Goal: Register for event/course

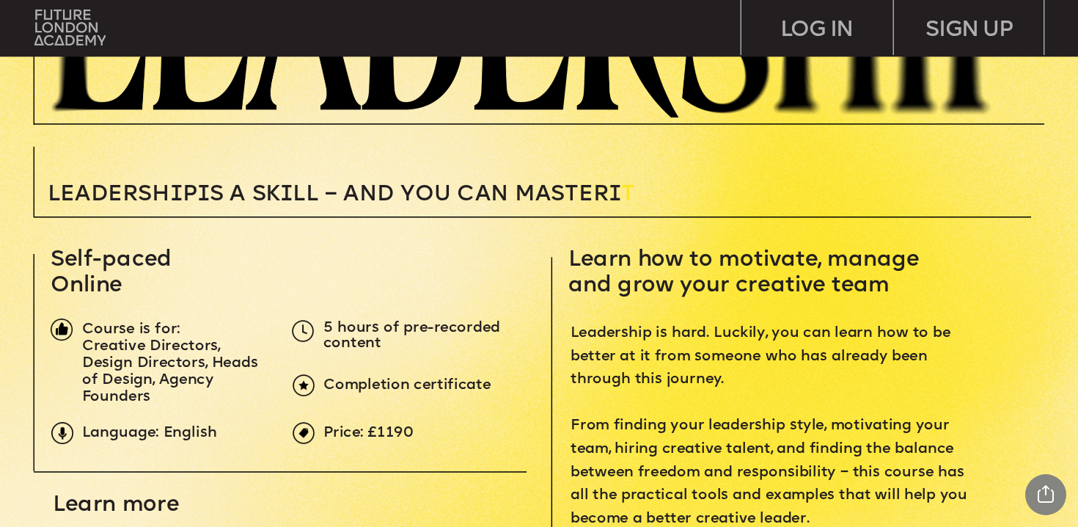
scroll to position [336, 0]
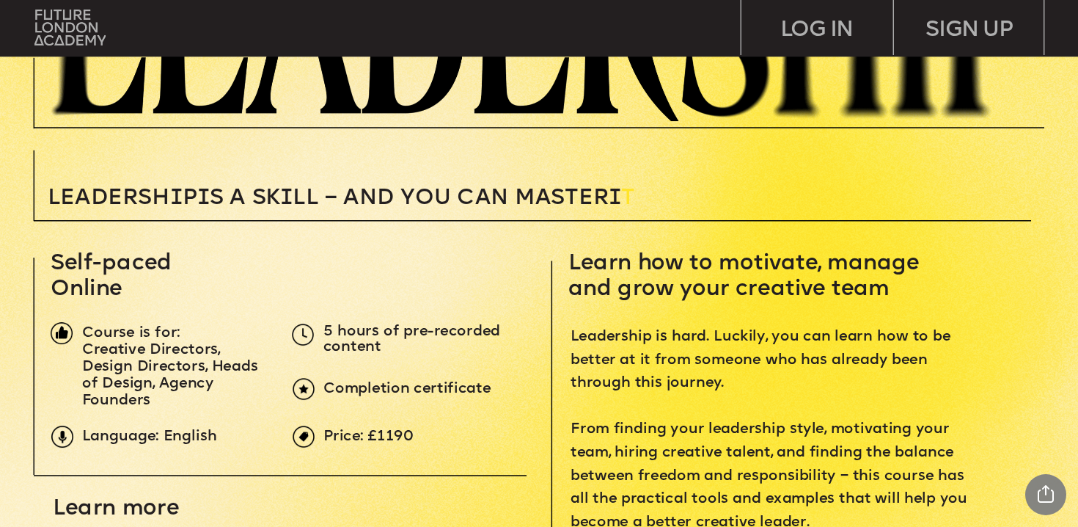
click at [426, 197] on span "Leadersh i p i s a sk i ll – and you can MASTER i" at bounding box center [335, 198] width 574 height 22
click at [467, 199] on span "Leadersh i p i s a sk i ll – and you can MASTER i" at bounding box center [335, 198] width 574 height 22
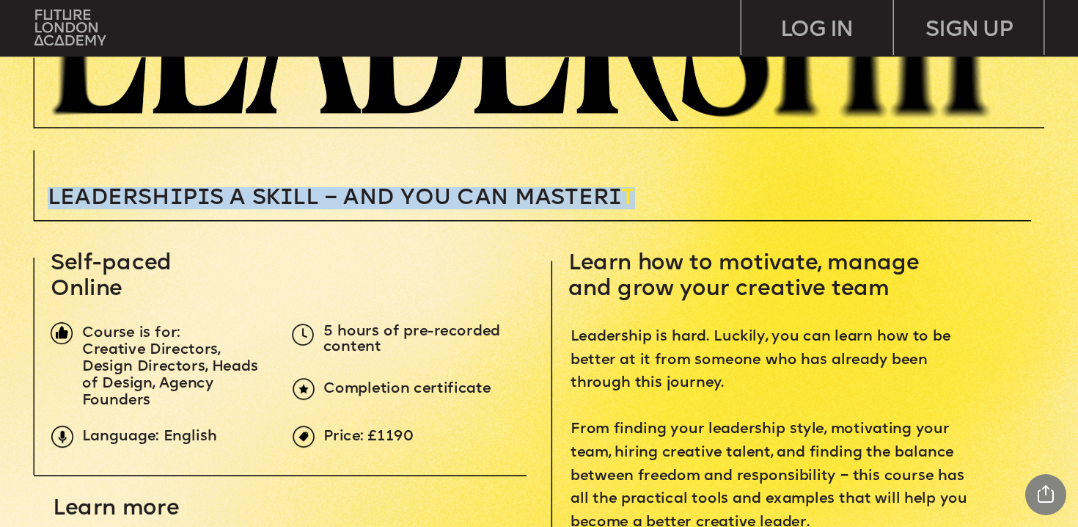
click at [467, 199] on span "Leadersh i p i s a sk i ll – and you can MASTER i" at bounding box center [335, 198] width 574 height 22
click at [420, 199] on span "Leadersh i p i s a sk i ll – and you can MASTER i" at bounding box center [335, 198] width 574 height 22
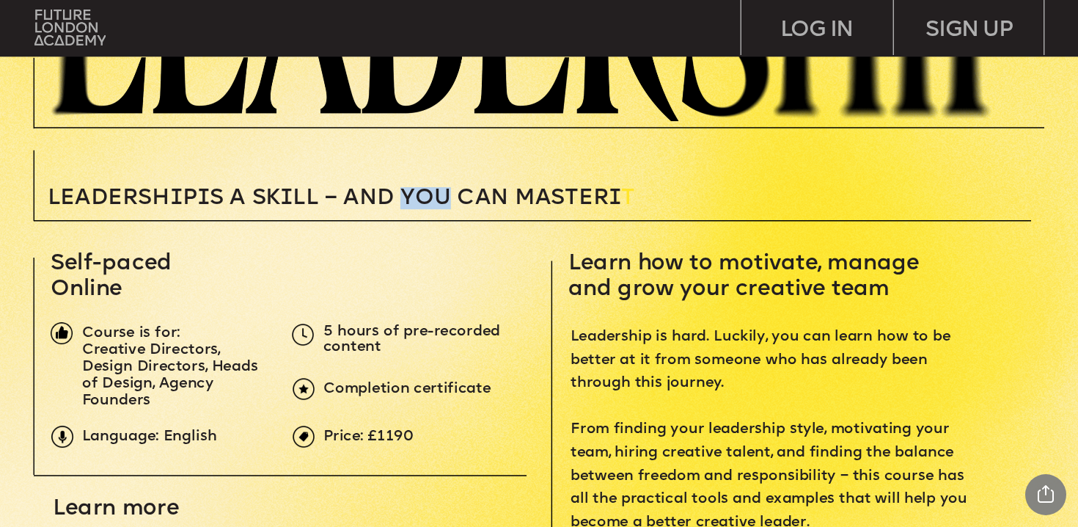
click at [420, 199] on span "Leadersh i p i s a sk i ll – and you can MASTER i" at bounding box center [335, 198] width 574 height 22
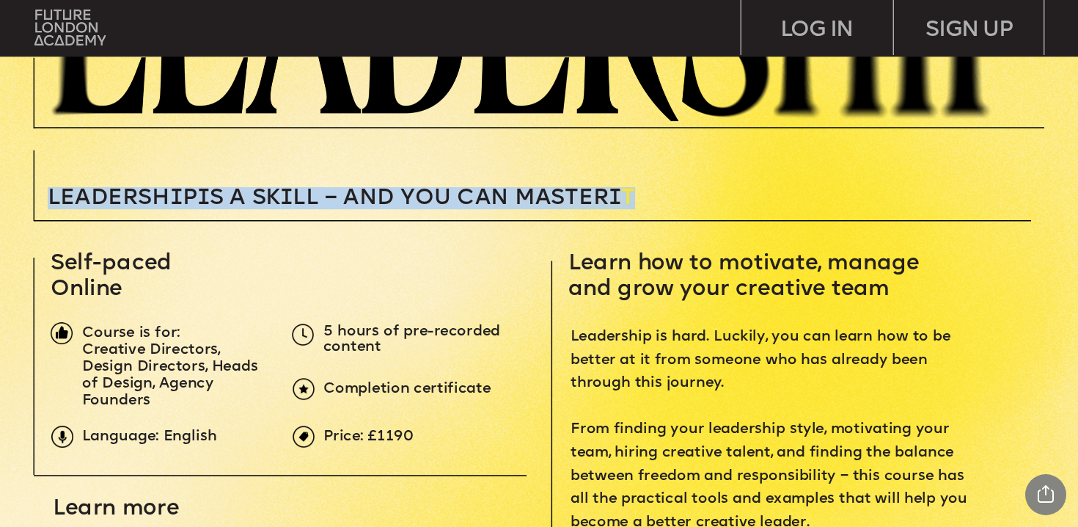
click at [420, 199] on span "Leadersh i p i s a sk i ll – and you can MASTER i" at bounding box center [335, 198] width 574 height 22
click at [491, 199] on span "Leadersh i p i s a sk i ll – and you can MASTER i" at bounding box center [335, 198] width 574 height 22
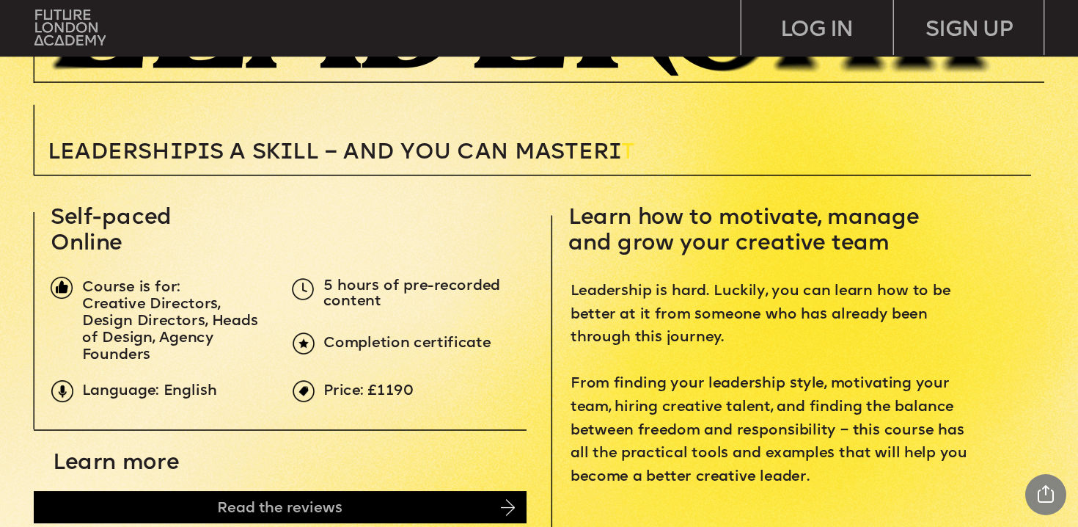
scroll to position [382, 0]
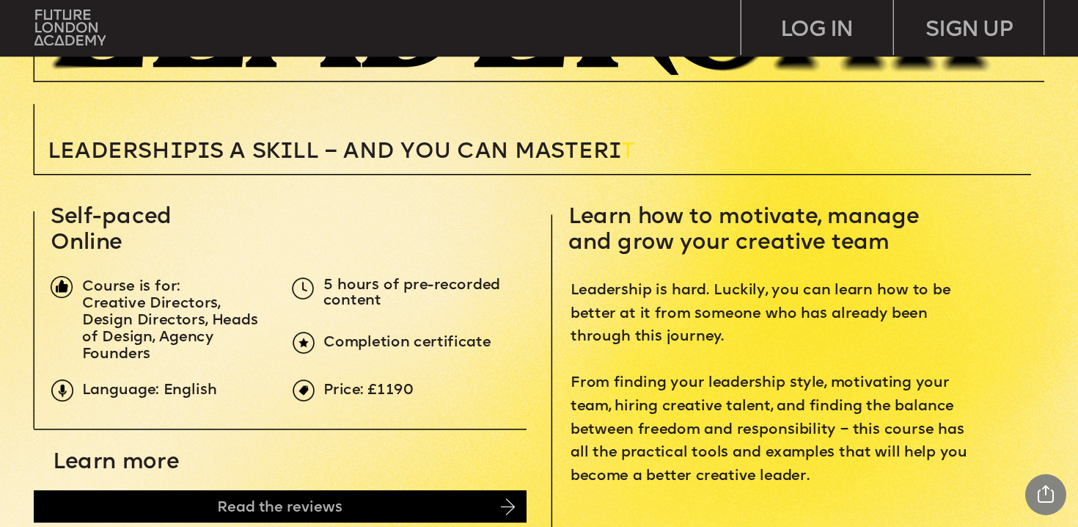
click at [464, 344] on span "Completion certificate" at bounding box center [407, 343] width 167 height 16
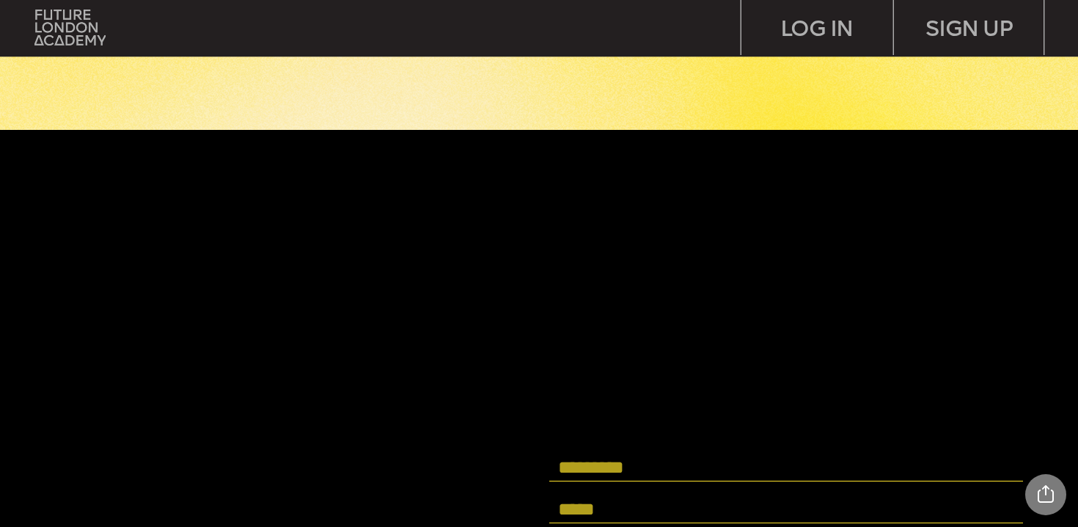
scroll to position [4057, 0]
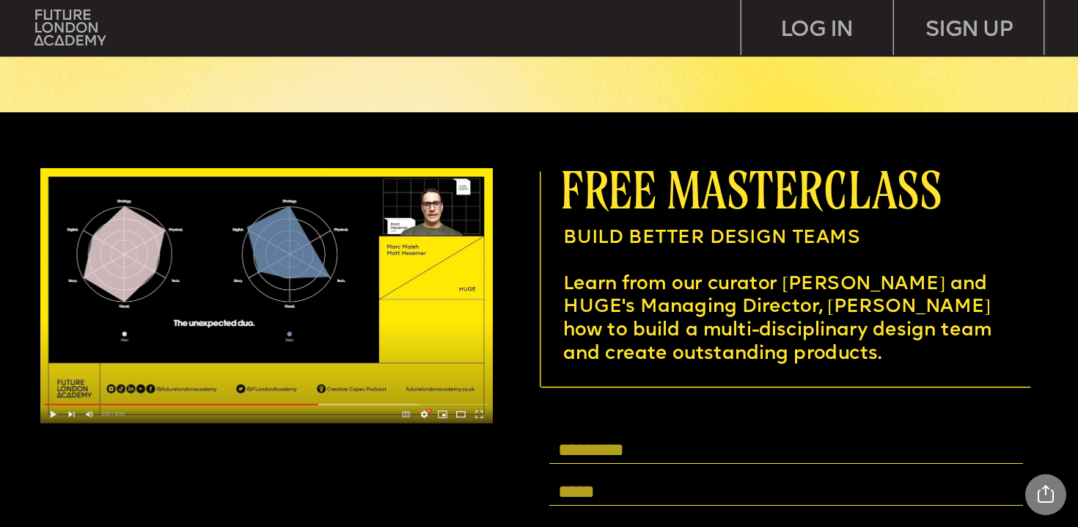
click at [712, 191] on span "free masterclass" at bounding box center [751, 189] width 381 height 56
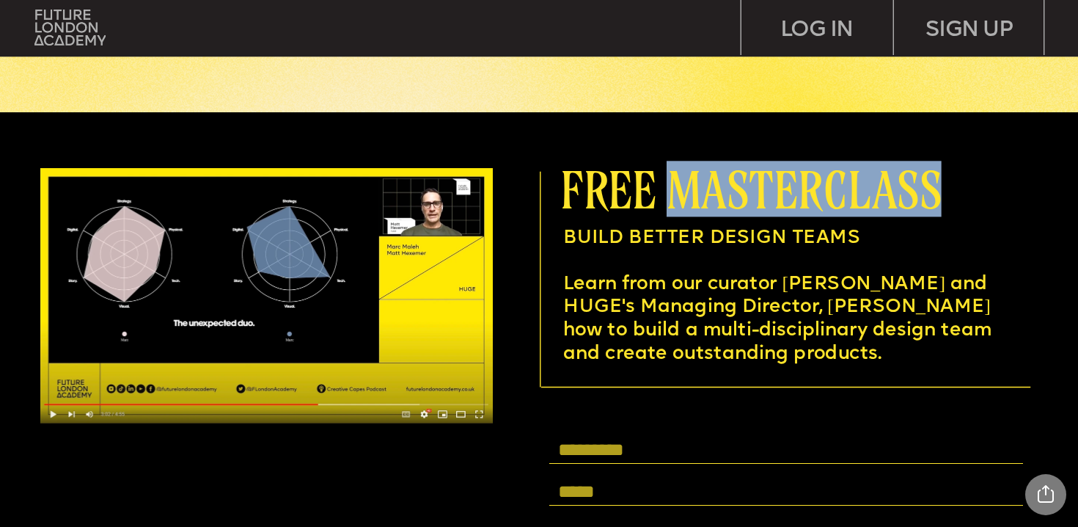
click at [712, 191] on span "free masterclass" at bounding box center [751, 189] width 381 height 56
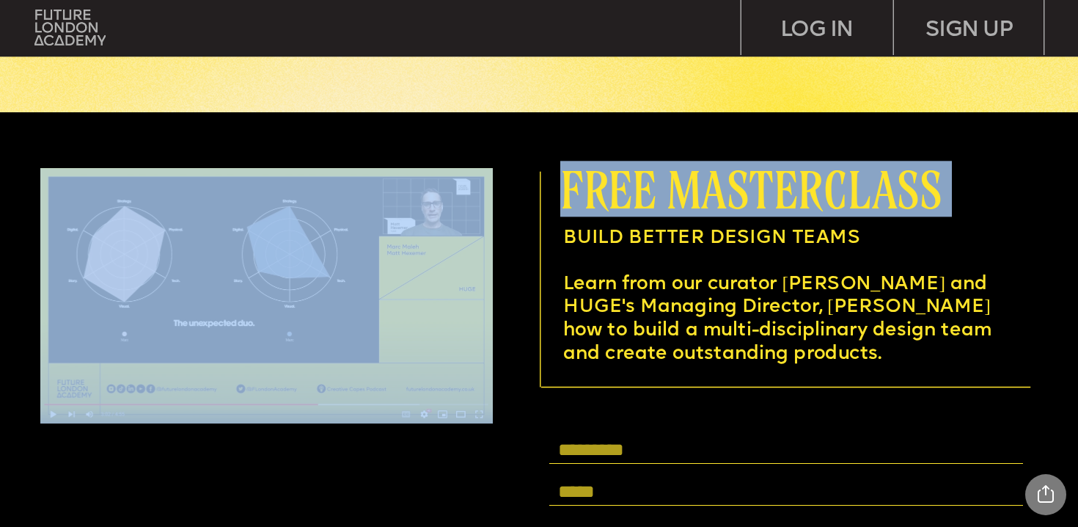
click at [712, 191] on span "free masterclass" at bounding box center [751, 189] width 381 height 56
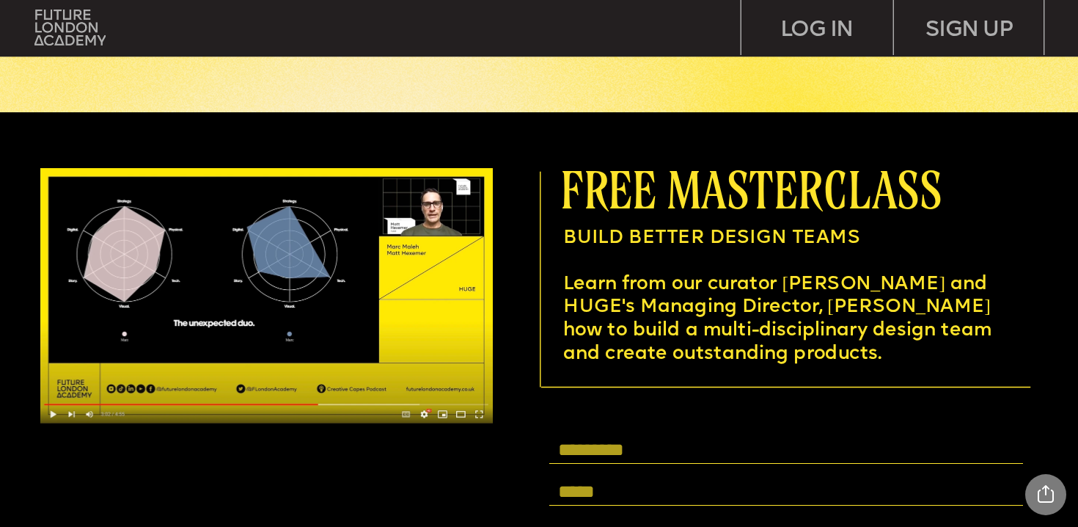
click at [706, 245] on span "BUILD BETTER DESIGN TEAMS" at bounding box center [711, 238] width 297 height 19
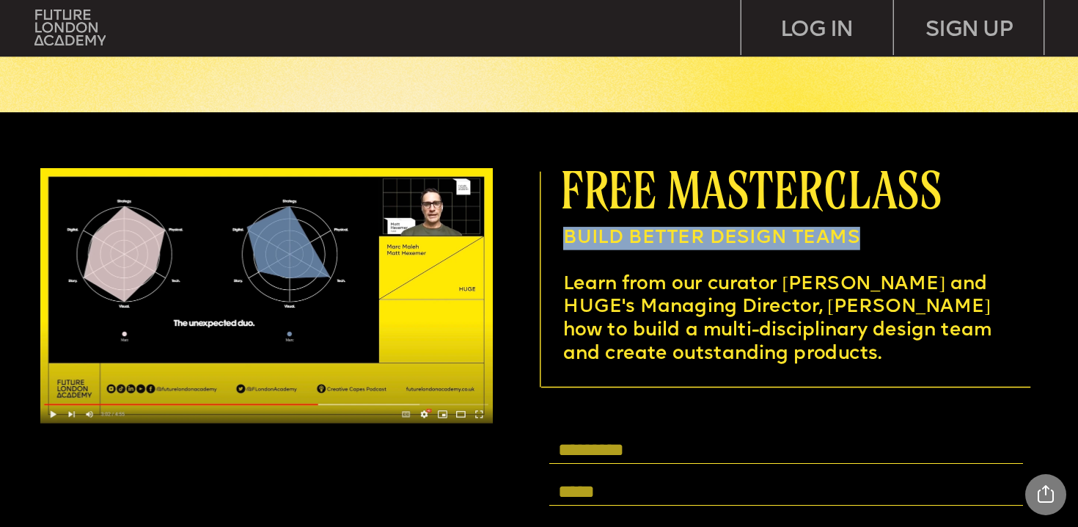
click at [706, 245] on span "BUILD BETTER DESIGN TEAMS" at bounding box center [711, 238] width 297 height 19
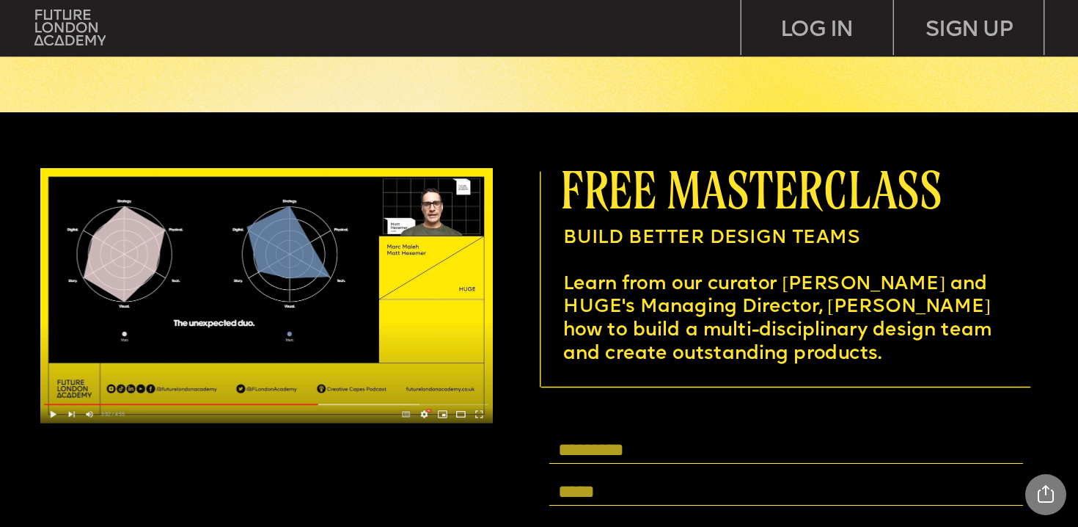
click at [703, 278] on span "Learn from our curator [PERSON_NAME] and HUGE's Managing Director, [PERSON_NAME…" at bounding box center [780, 319] width 434 height 89
click at [703, 277] on span "Learn from our curator [PERSON_NAME] and HUGE's Managing Director, [PERSON_NAME…" at bounding box center [780, 319] width 434 height 89
click at [727, 297] on p "Learn from our curator [PERSON_NAME] and HUGE's Managing Director, [PERSON_NAME…" at bounding box center [778, 319] width 431 height 92
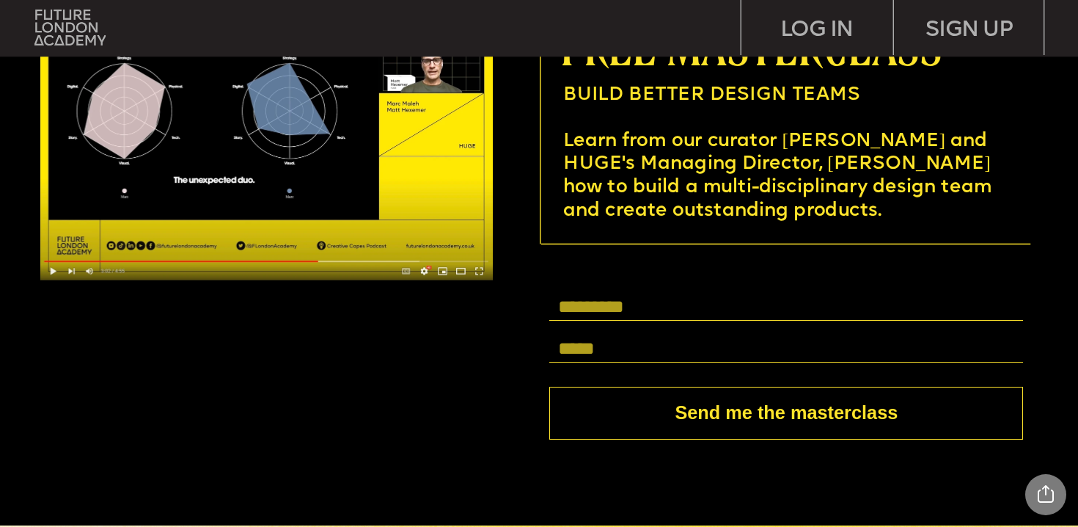
scroll to position [4221, 0]
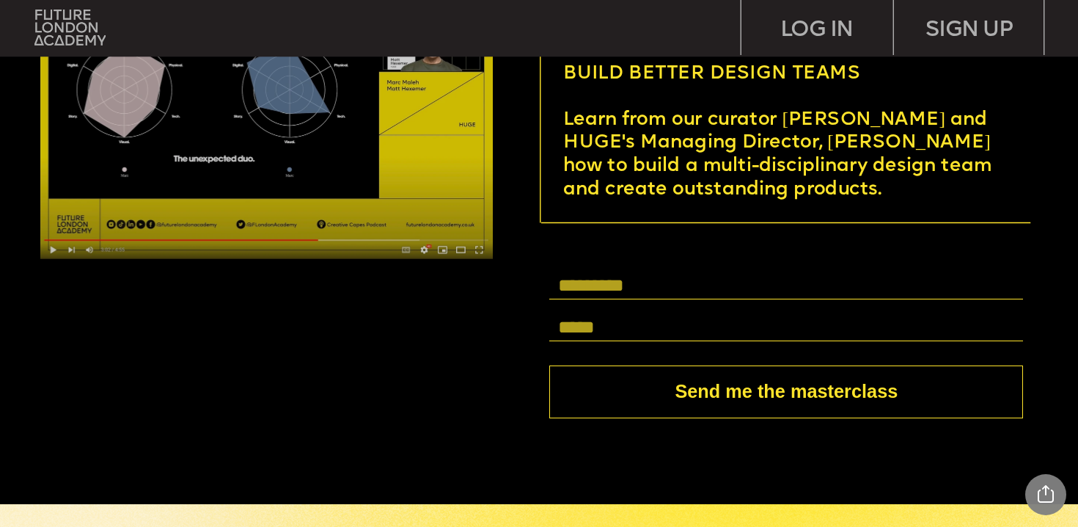
click at [351, 130] on img at bounding box center [266, 131] width 453 height 255
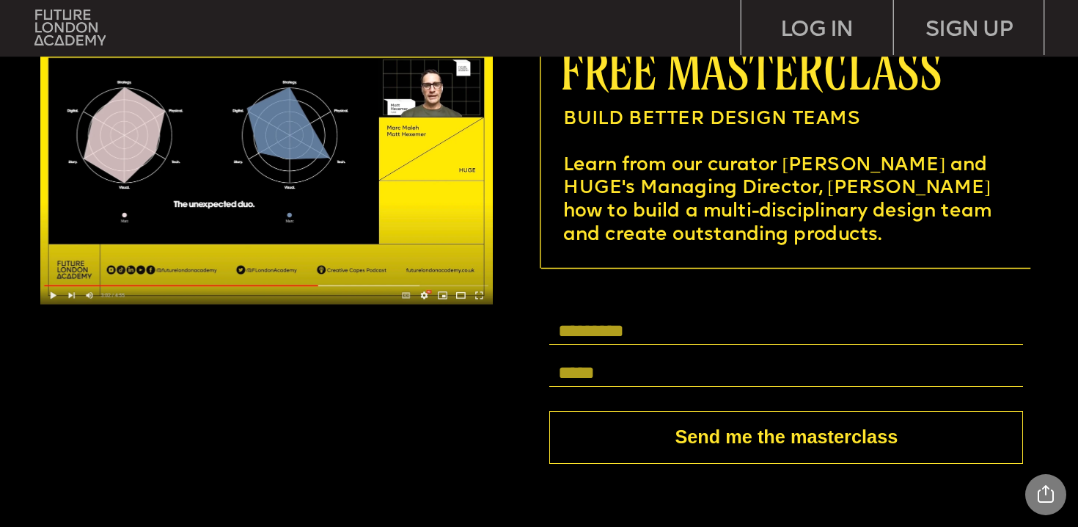
scroll to position [4177, 0]
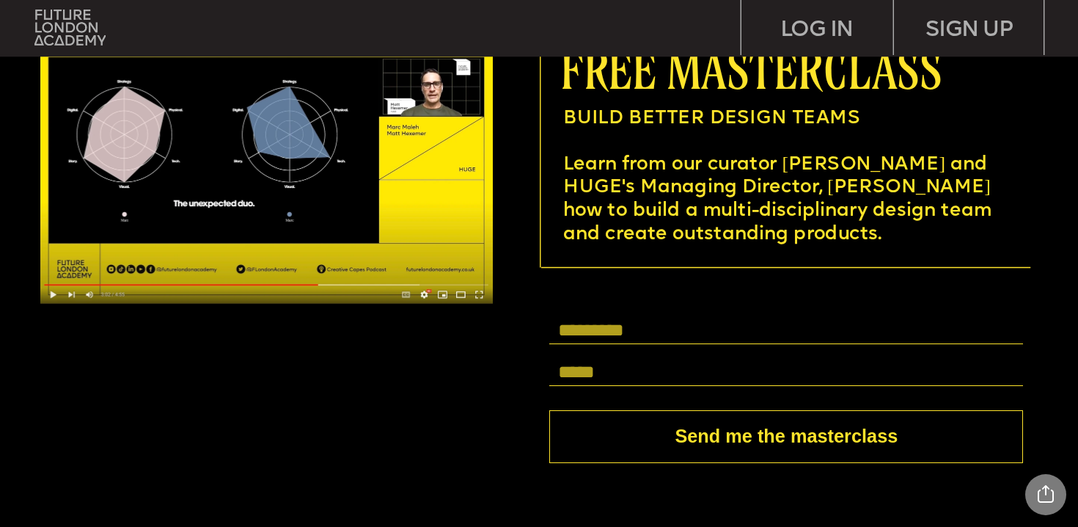
click at [701, 325] on input "text" at bounding box center [786, 331] width 474 height 26
type input "**********"
click at [692, 366] on input "text" at bounding box center [786, 372] width 474 height 26
type input "**********"
click at [517, 362] on div at bounding box center [539, 271] width 1083 height 556
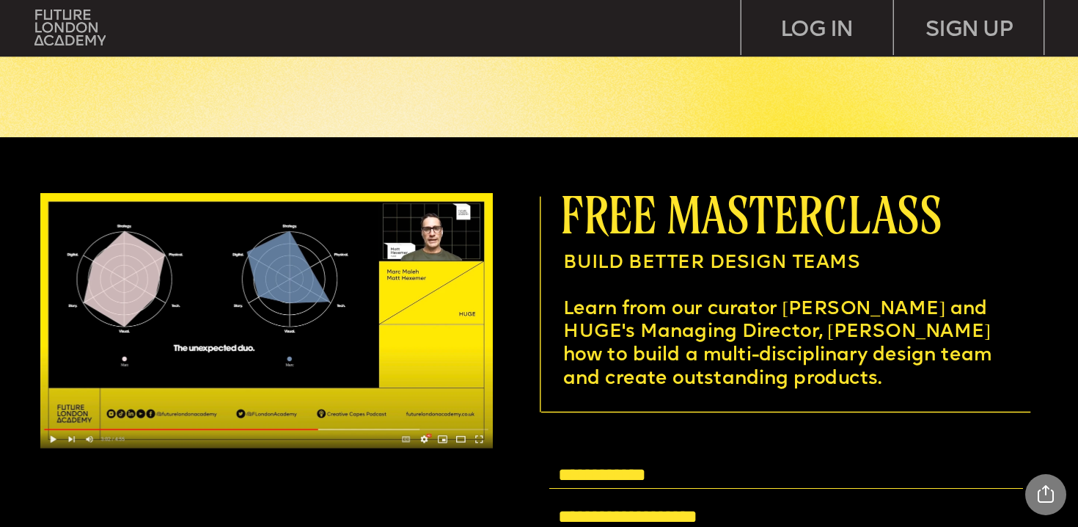
scroll to position [4033, 0]
